Goal: Task Accomplishment & Management: Use online tool/utility

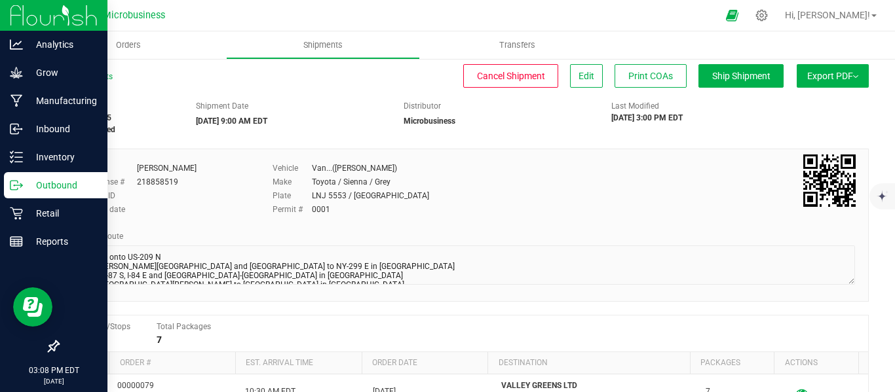
click at [49, 184] on p "Outbound" at bounding box center [62, 186] width 79 height 16
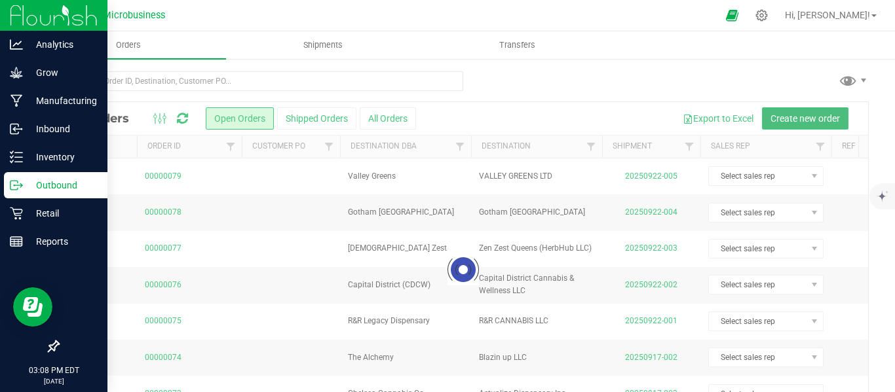
click at [788, 117] on span "Create new order" at bounding box center [804, 118] width 69 height 10
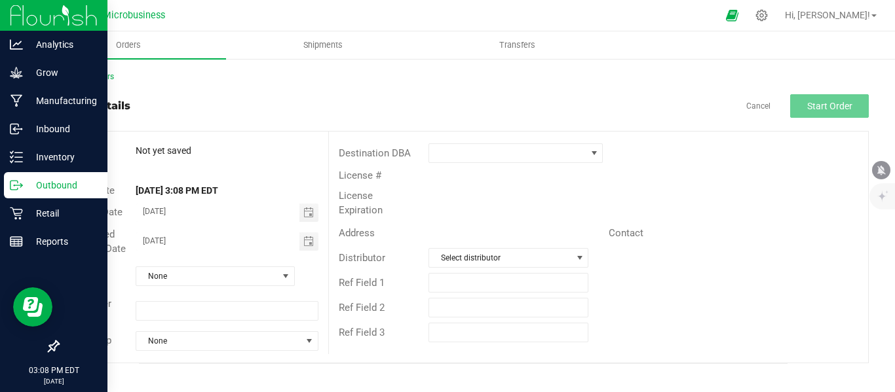
click at [461, 163] on div "Destination DBA" at bounding box center [598, 153] width 539 height 25
click at [465, 159] on span at bounding box center [507, 153] width 157 height 18
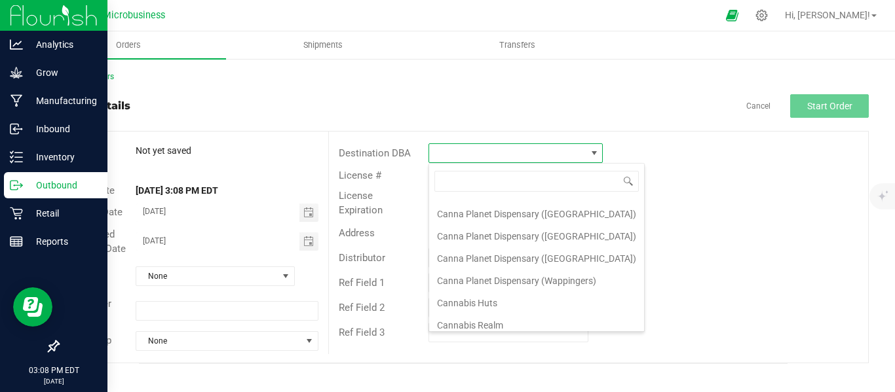
scroll to position [109, 0]
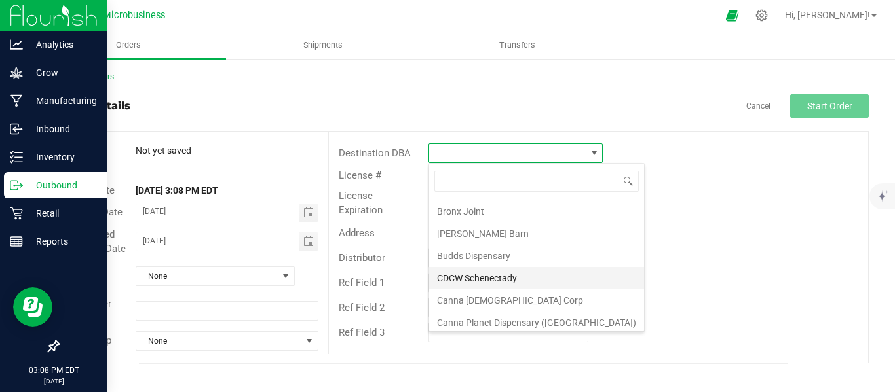
click at [483, 276] on li "CDCW Schenectady" at bounding box center [536, 278] width 215 height 22
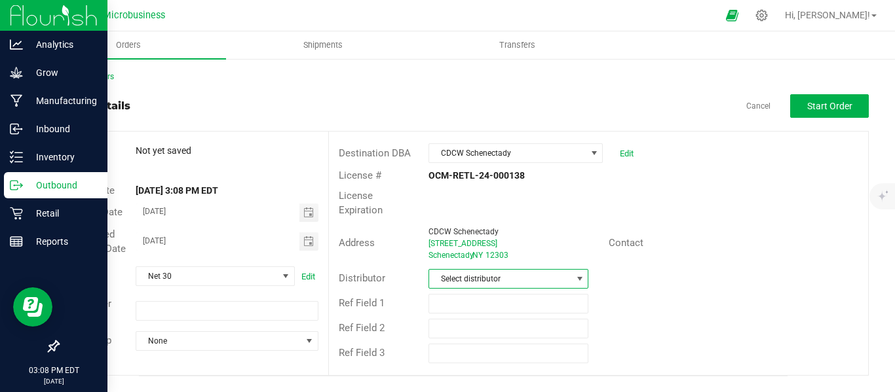
click at [478, 270] on span "Select distributor" at bounding box center [500, 279] width 142 height 18
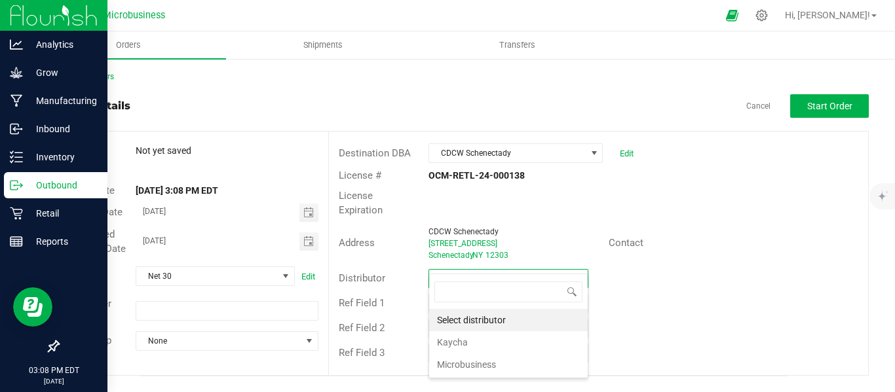
scroll to position [20, 160]
click at [459, 366] on li "Microbusiness" at bounding box center [508, 365] width 159 height 22
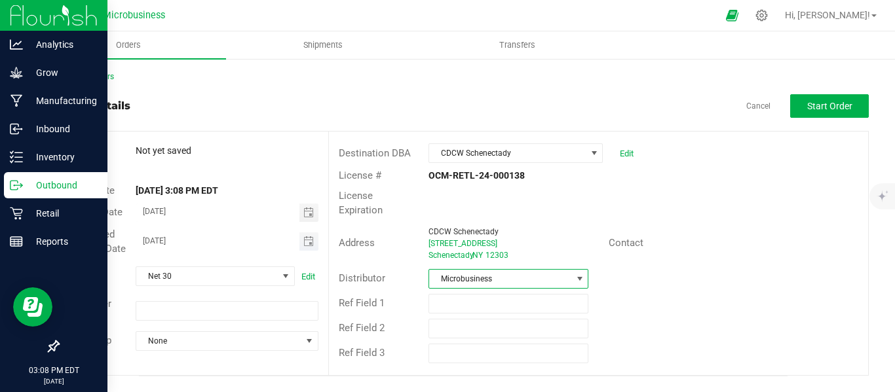
click at [162, 241] on input "[DATE]" at bounding box center [217, 241] width 163 height 16
click at [811, 106] on span "Start Order" at bounding box center [829, 106] width 45 height 10
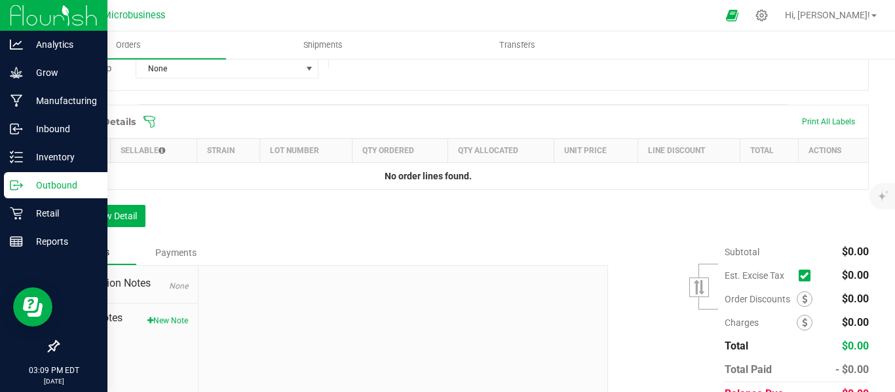
scroll to position [275, 0]
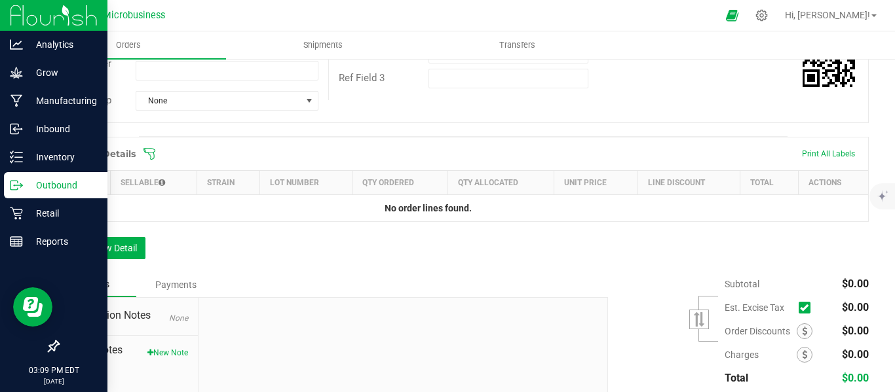
click at [150, 160] on icon at bounding box center [149, 153] width 13 height 13
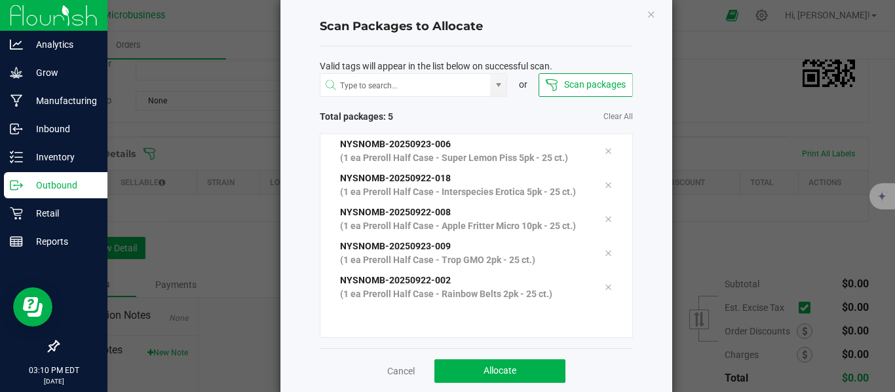
scroll to position [58, 0]
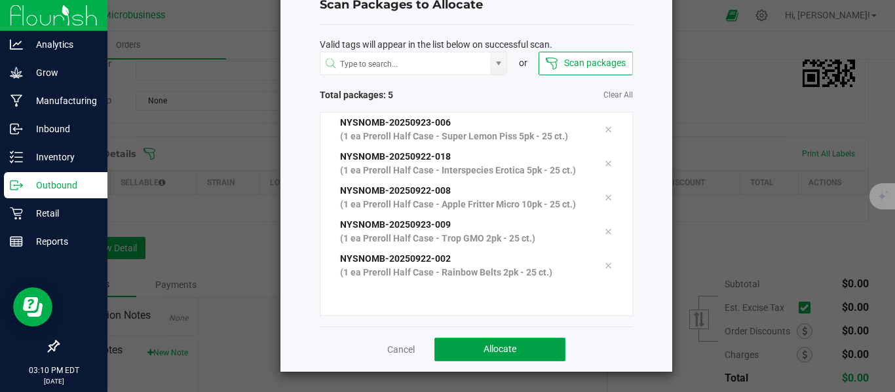
click at [519, 349] on button "Allocate" at bounding box center [499, 350] width 131 height 24
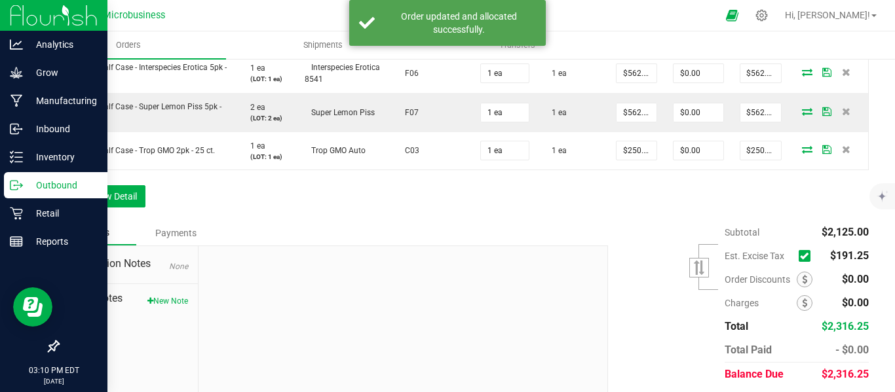
scroll to position [563, 0]
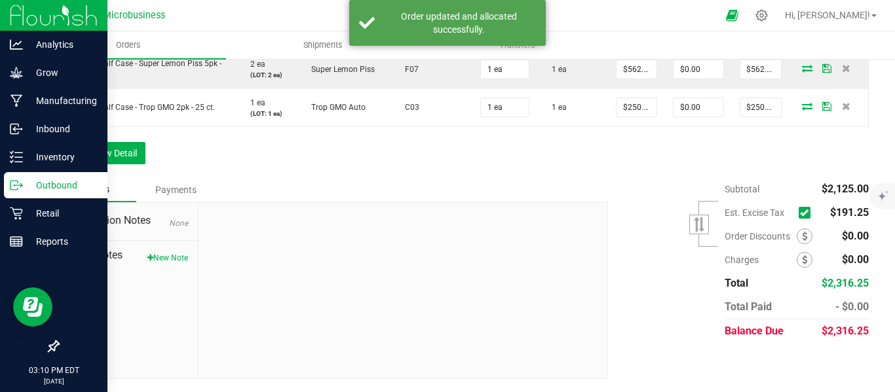
click at [800, 213] on icon at bounding box center [804, 213] width 9 height 0
click at [0, 0] on input "checkbox" at bounding box center [0, 0] width 0 height 0
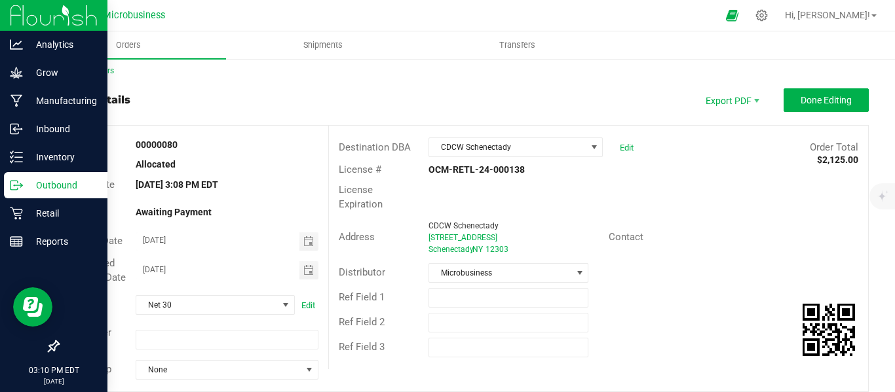
scroll to position [0, 0]
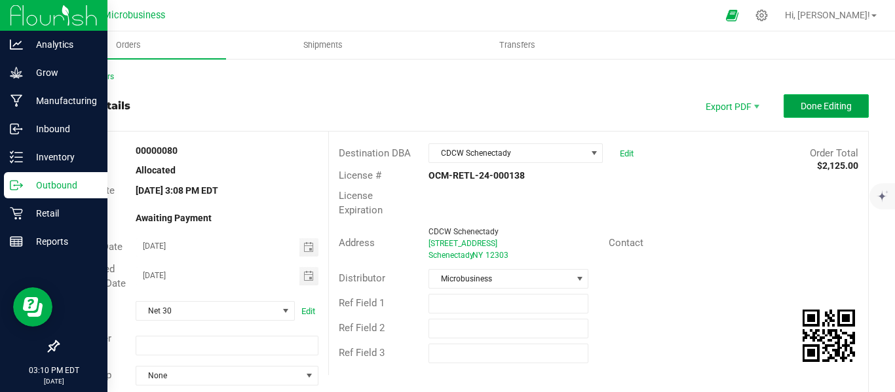
click at [806, 104] on span "Done Editing" at bounding box center [826, 106] width 51 height 10
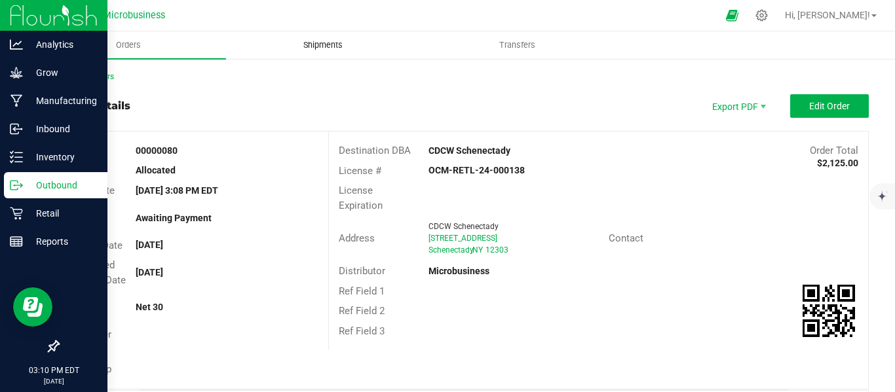
click at [329, 47] on span "Shipments" at bounding box center [323, 45] width 75 height 12
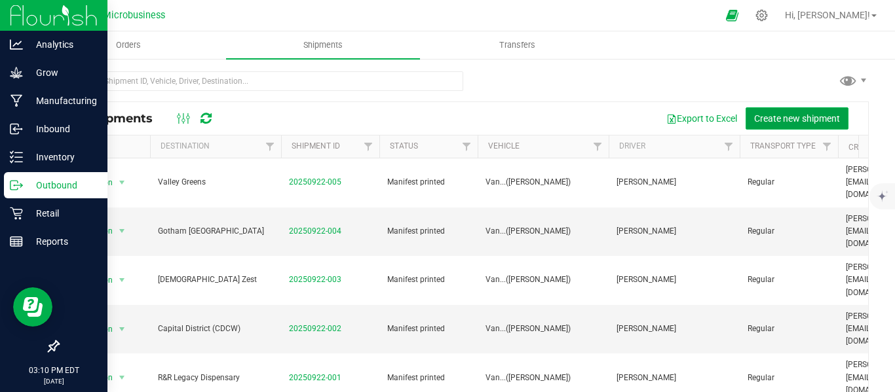
click at [770, 113] on span "Create new shipment" at bounding box center [797, 118] width 86 height 10
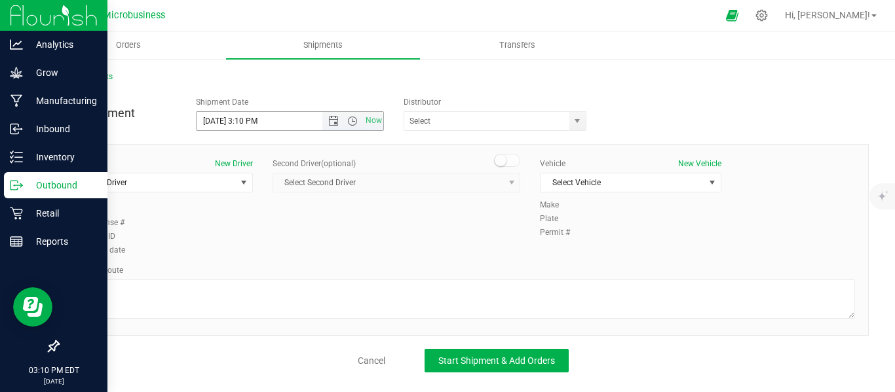
click at [216, 115] on input "[DATE] 3:10 PM" at bounding box center [270, 121] width 147 height 18
click at [274, 126] on input "[DATE] 3:10 PM" at bounding box center [270, 121] width 147 height 18
click at [274, 126] on input "[DATE] 9:" at bounding box center [270, 121] width 147 height 18
click at [580, 117] on span "select" at bounding box center [577, 121] width 10 height 10
type input "[DATE] 9:00 AM"
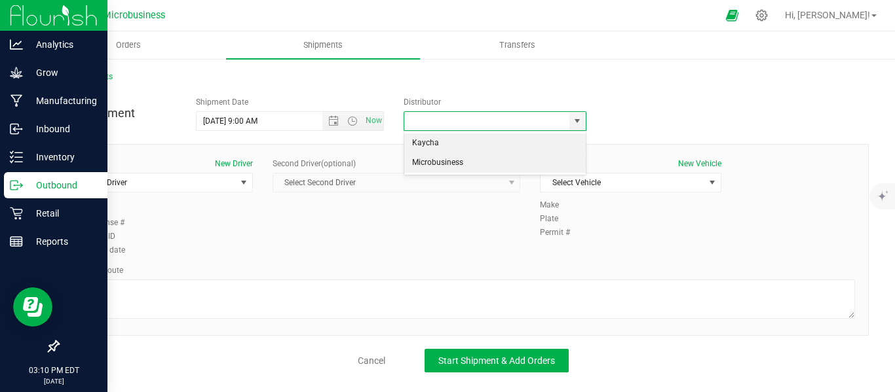
click at [441, 155] on li "Microbusiness" at bounding box center [494, 163] width 181 height 20
type input "Microbusiness"
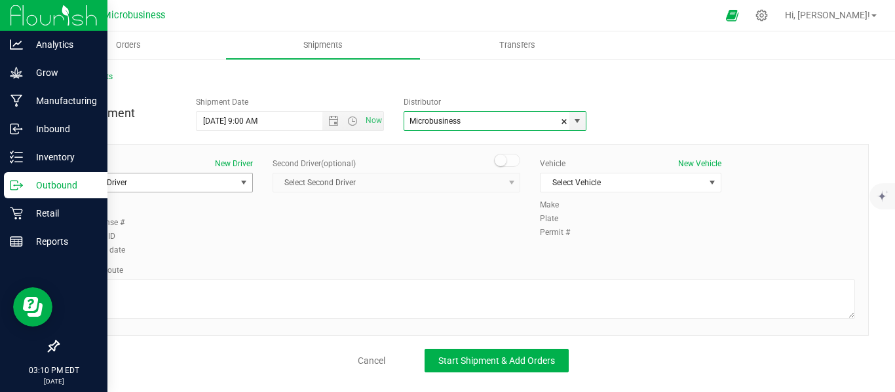
click at [219, 173] on span "Select Driver" at bounding box center [161, 183] width 181 height 20
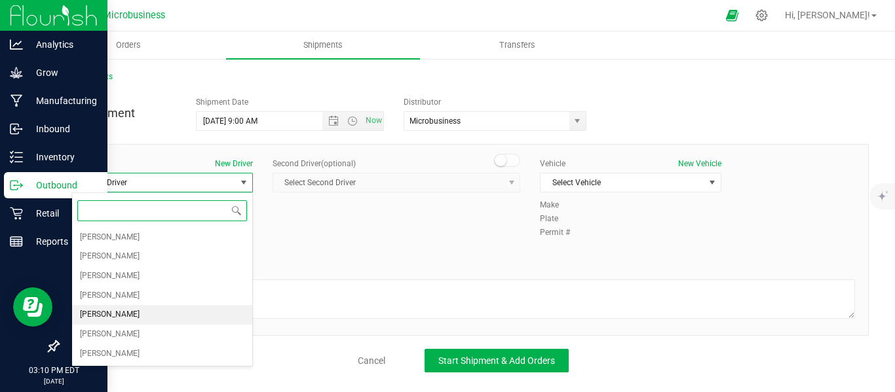
click at [101, 310] on span "[PERSON_NAME]" at bounding box center [110, 315] width 60 height 17
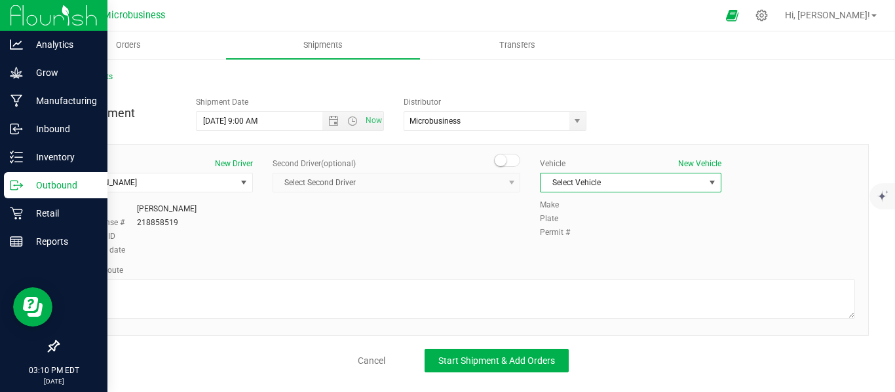
click at [575, 178] on span "Select Vehicle" at bounding box center [622, 183] width 164 height 18
click at [567, 267] on li "Van...([PERSON_NAME])" at bounding box center [630, 264] width 180 height 20
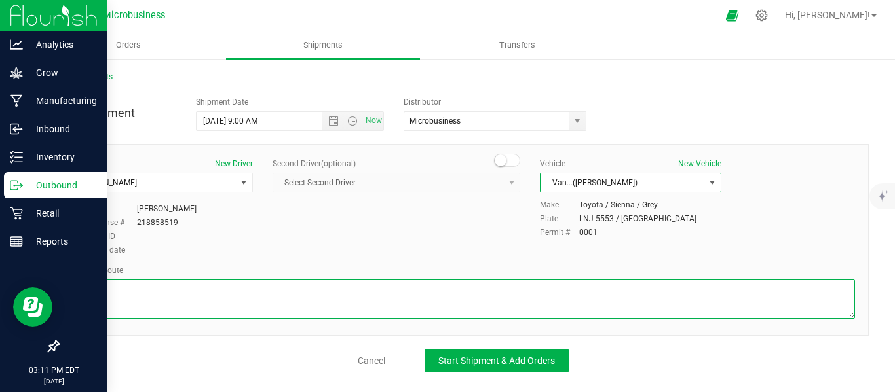
click at [477, 292] on textarea at bounding box center [462, 299] width 783 height 39
paste textarea "Get on I-87 N in [GEOGRAPHIC_DATA] from [GEOGRAPHIC_DATA] and [GEOGRAPHIC_DATA]…"
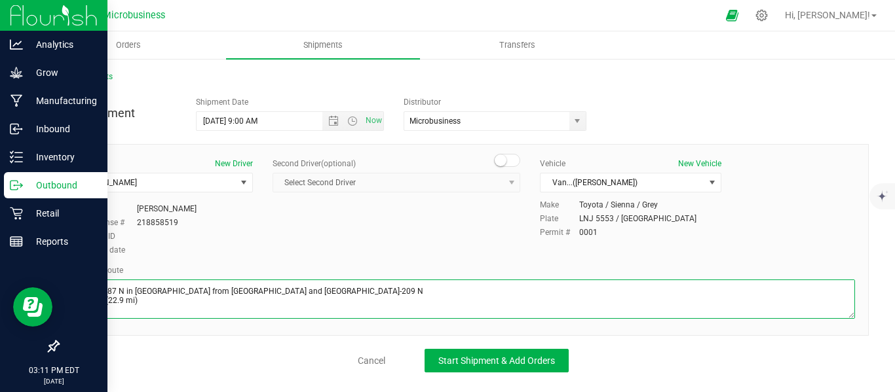
scroll to position [51, 0]
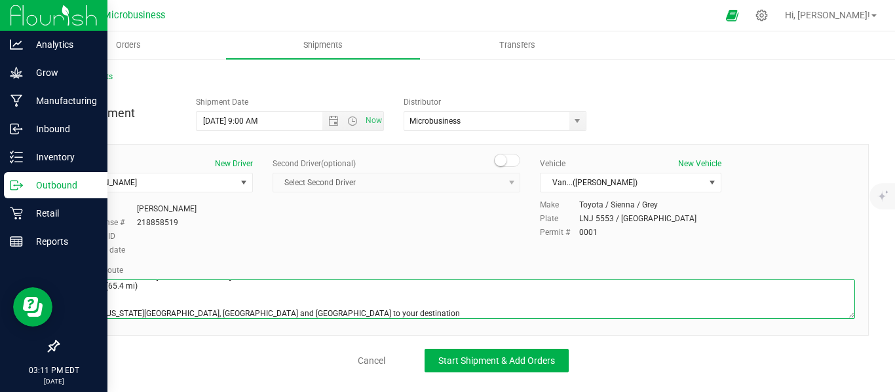
click at [126, 301] on textarea at bounding box center [462, 299] width 783 height 39
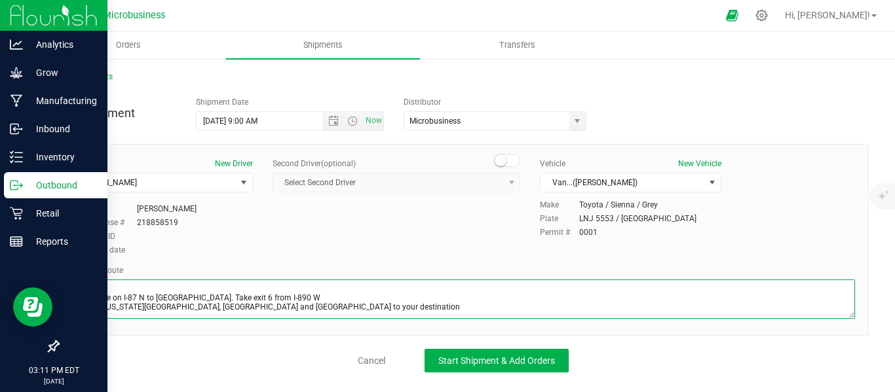
scroll to position [30, 0]
click at [104, 292] on textarea at bounding box center [462, 299] width 783 height 39
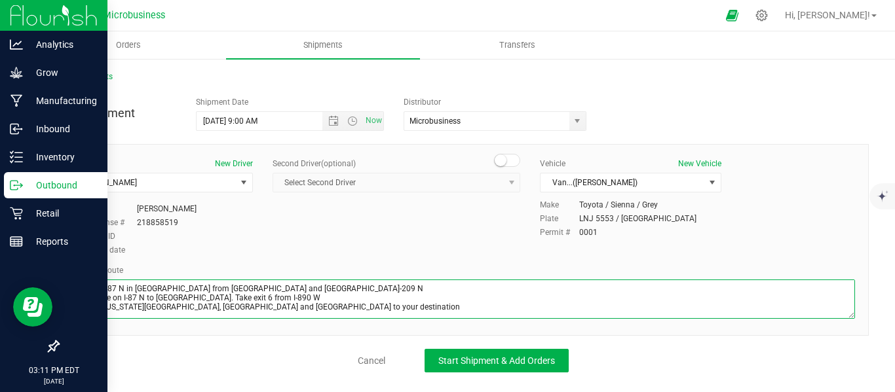
scroll to position [0, 0]
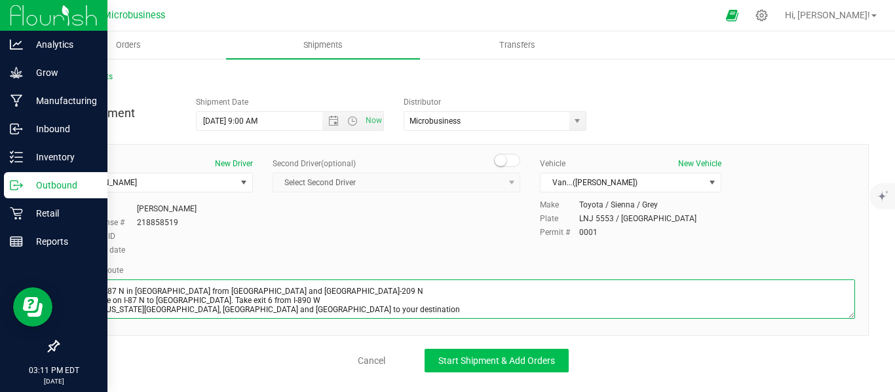
type textarea "Get on I-87 N in [GEOGRAPHIC_DATA] from [GEOGRAPHIC_DATA] and [GEOGRAPHIC_DATA]…"
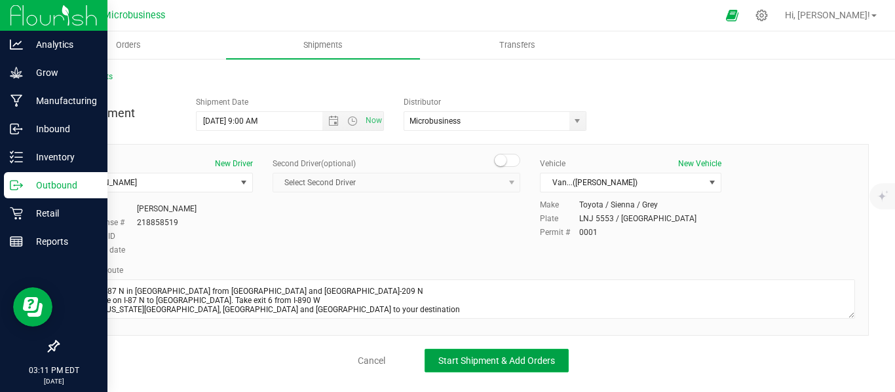
click at [501, 356] on span "Start Shipment & Add Orders" at bounding box center [496, 361] width 117 height 10
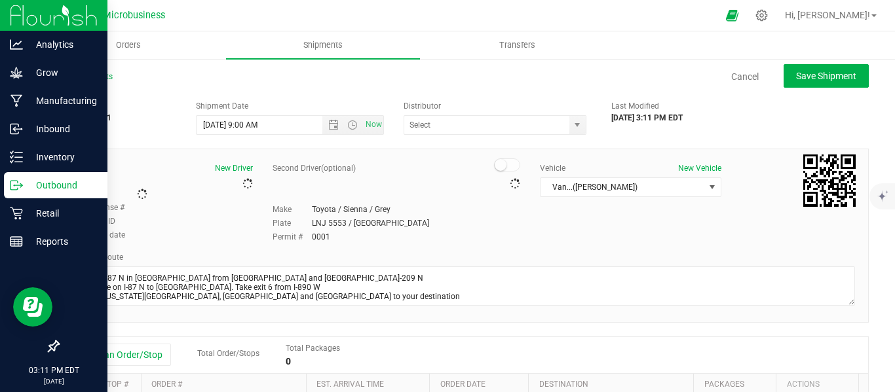
type input "Microbusiness"
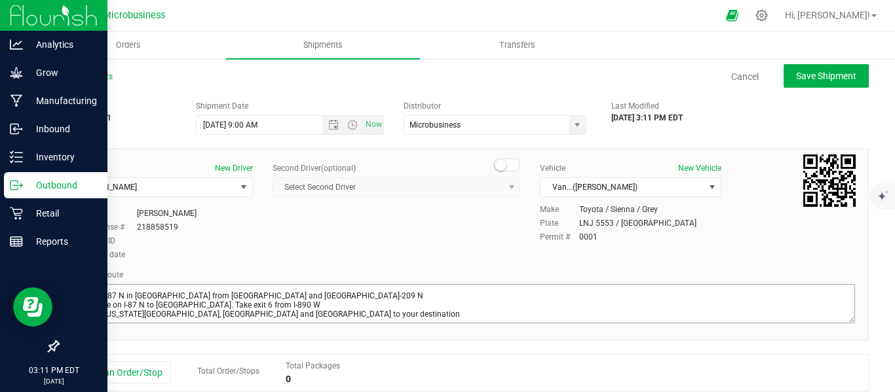
scroll to position [3, 0]
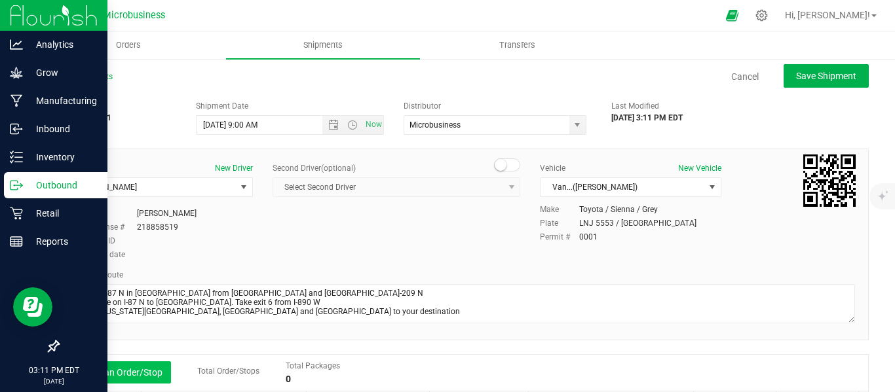
click at [108, 368] on button "Add an Order/Stop" at bounding box center [119, 373] width 103 height 22
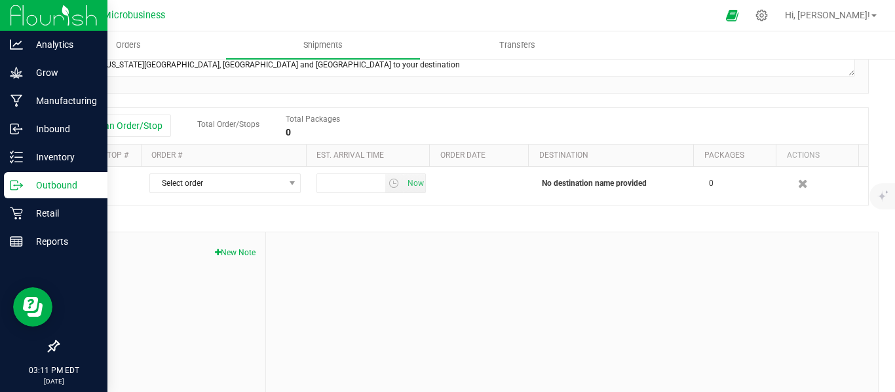
scroll to position [277, 0]
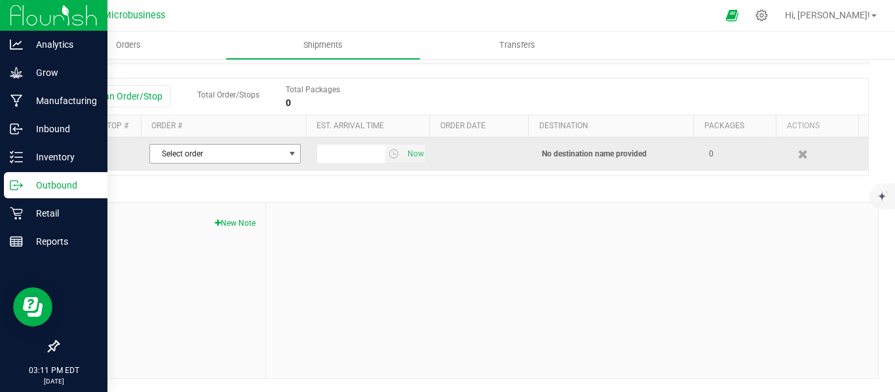
click at [179, 157] on span "Select order" at bounding box center [217, 154] width 134 height 18
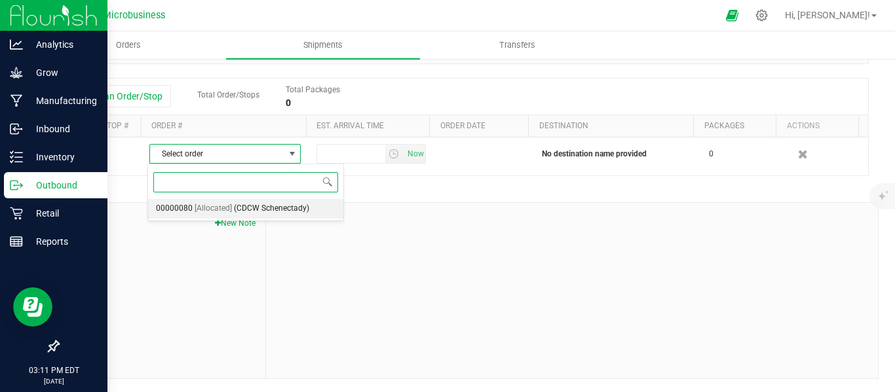
click at [191, 213] on span "00000080" at bounding box center [174, 208] width 37 height 17
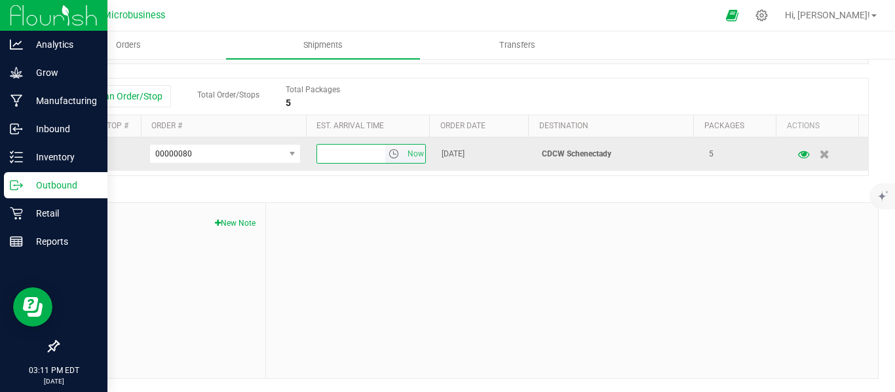
click at [341, 159] on input "text" at bounding box center [350, 154] width 67 height 18
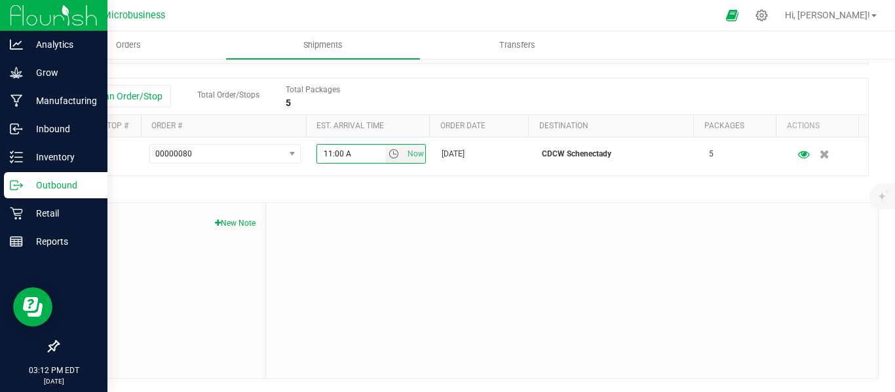
type input "11:00 AM"
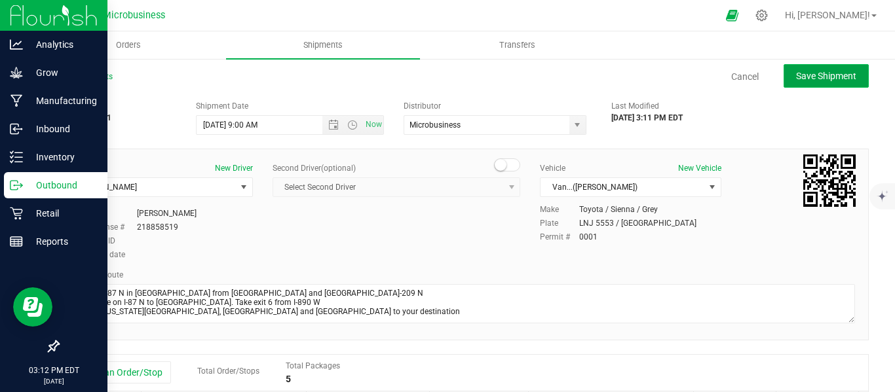
click at [805, 79] on span "Save Shipment" at bounding box center [826, 76] width 60 height 10
type input "[DATE] 1:00 PM"
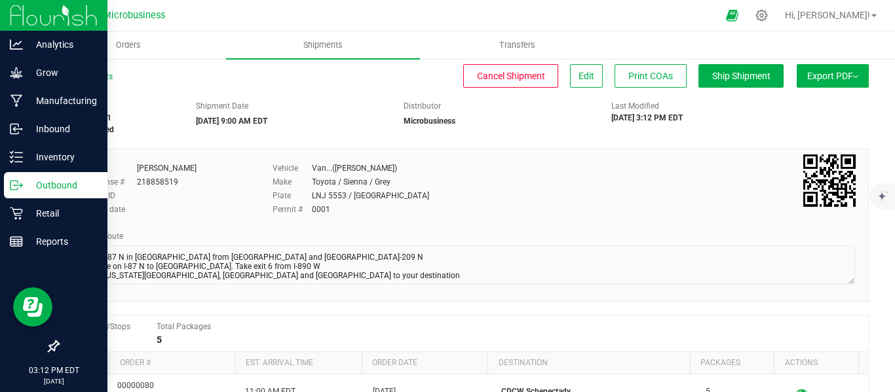
click at [807, 75] on span "Export PDF" at bounding box center [832, 76] width 51 height 10
click at [791, 126] on span "Manifest by Lot" at bounding box center [799, 124] width 54 height 9
